Goal: Find specific fact

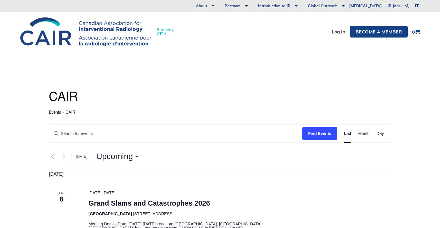
scroll to position [143, 0]
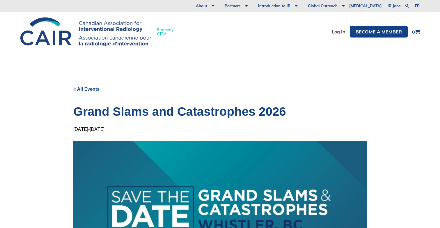
scroll to position [161, 0]
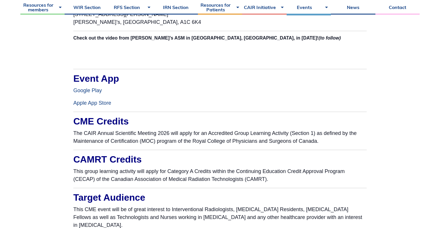
scroll to position [521, 0]
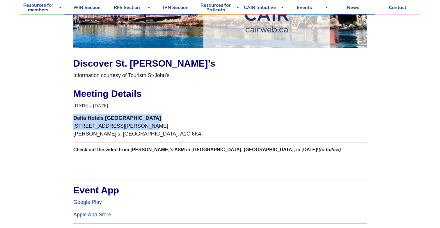
drag, startPoint x: 74, startPoint y: 118, endPoint x: 178, endPoint y: 123, distance: 104.4
click at [178, 123] on p "Delta Hotels St. John’s Conference Centre 120 New Gower Street, St. John’s, NL,…" at bounding box center [220, 126] width 294 height 24
copy span "Delta Hotels St. John’s Conference Centre 120 New Gower Street, St."
